Goal: Find specific page/section: Find specific page/section

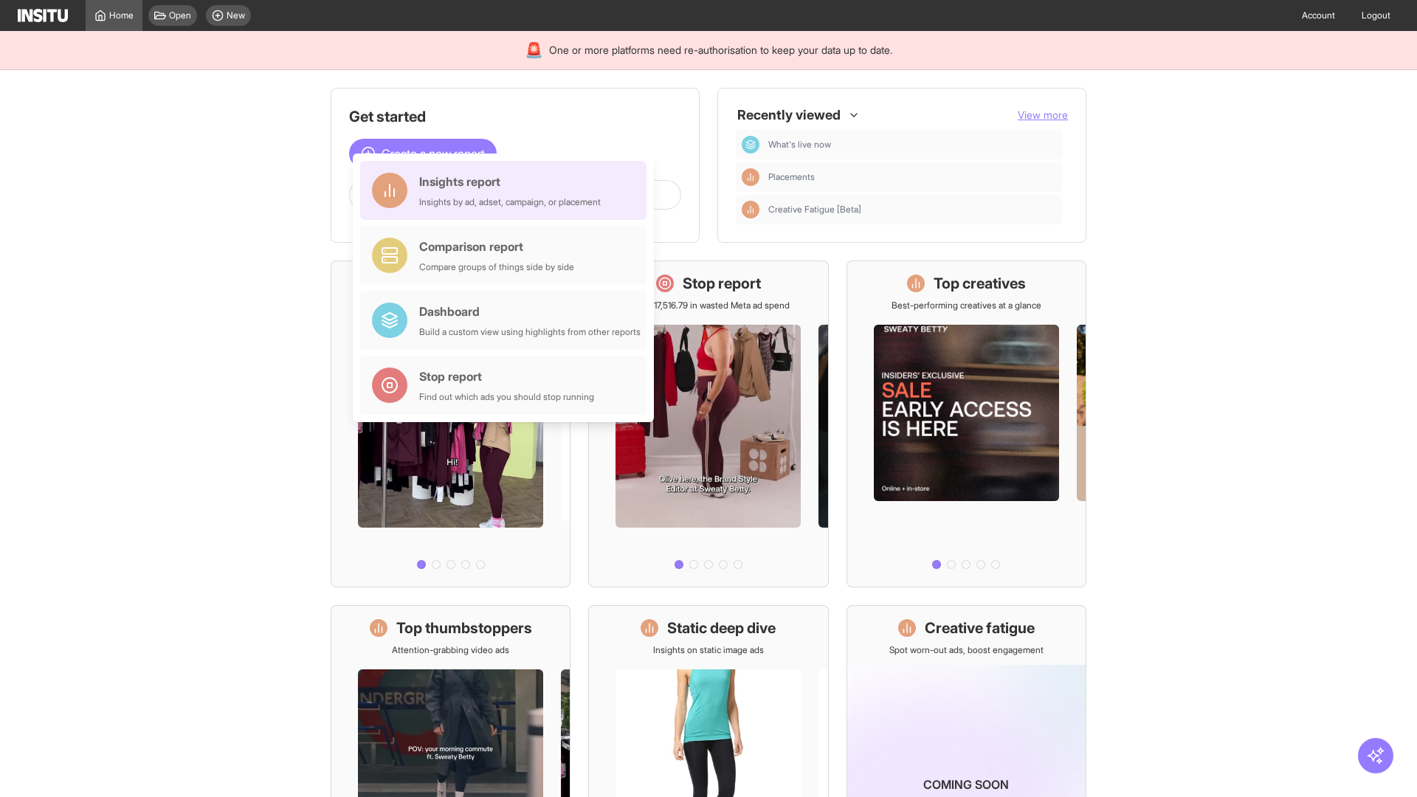
click at [507, 190] on div "Insights report Insights by ad, adset, campaign, or placement" at bounding box center [510, 190] width 182 height 35
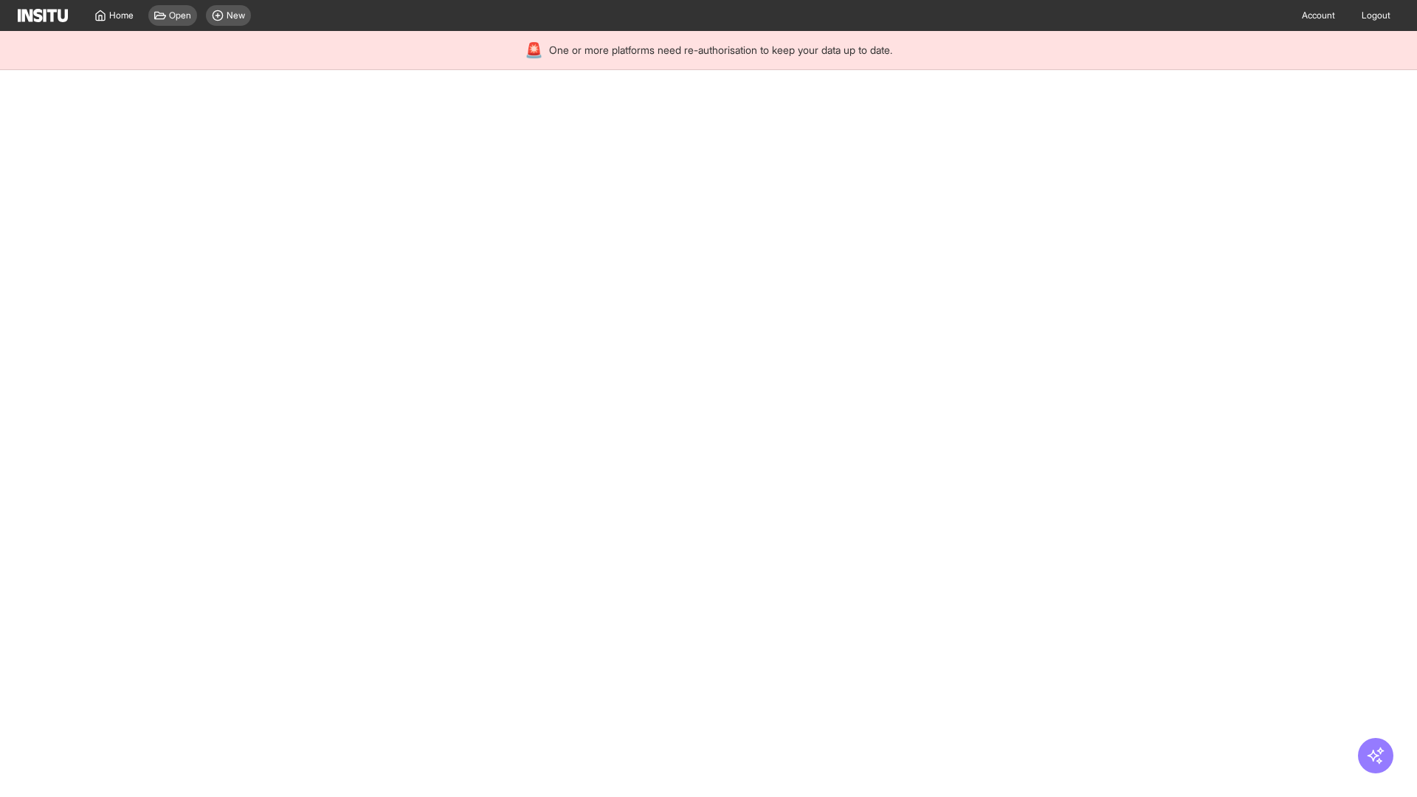
select select "**"
